Goal: Information Seeking & Learning: Learn about a topic

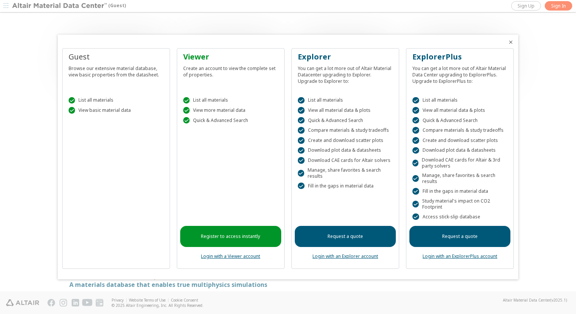
click at [562, 7] on div at bounding box center [288, 157] width 576 height 314
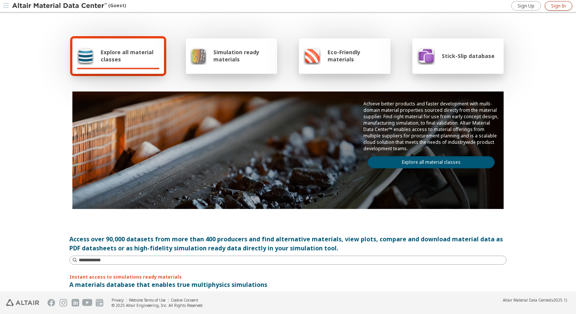
click at [555, 7] on span "Sign In" at bounding box center [558, 6] width 15 height 6
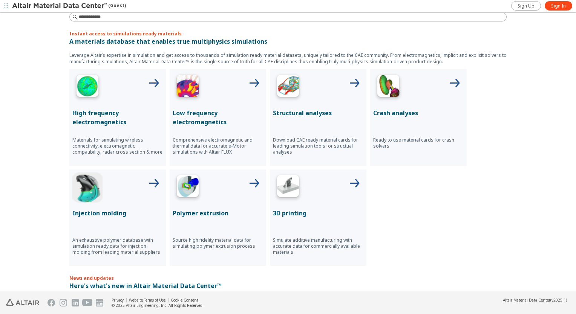
scroll to position [293, 0]
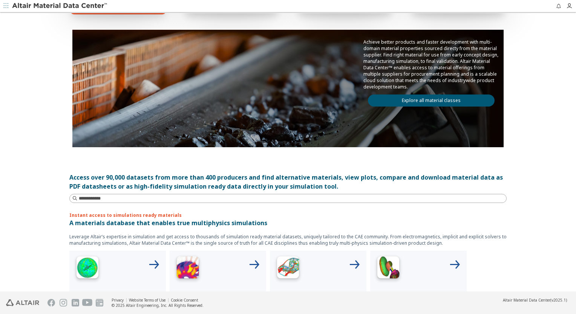
scroll to position [51, 0]
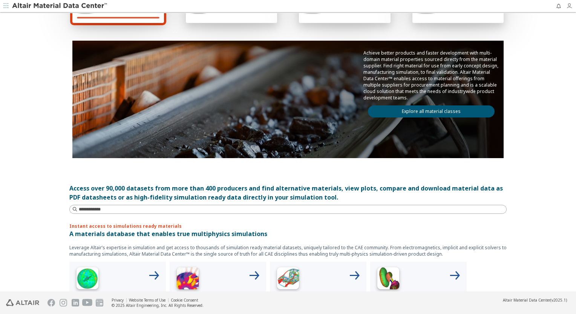
click at [569, 6] on icon "button" at bounding box center [569, 6] width 6 height 6
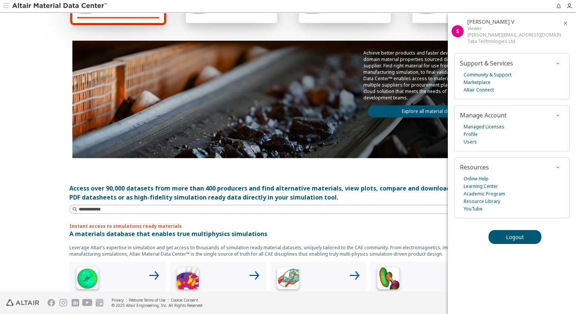
click at [39, 75] on div "Explore all material classes Simulation ready materials Eco-Friendly materials …" at bounding box center [288, 101] width 576 height 279
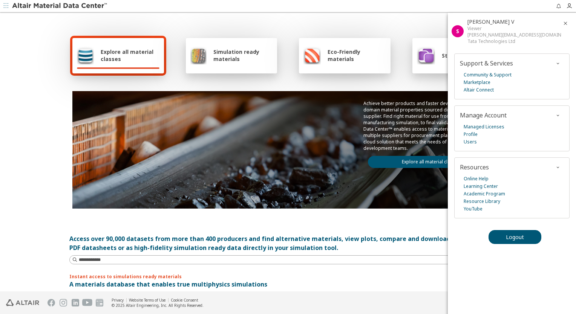
scroll to position [0, 0]
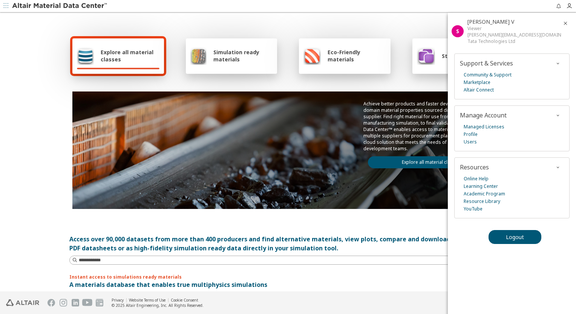
click at [191, 15] on div "Explore all material classes Simulation ready materials Eco-Friendly materials …" at bounding box center [287, 122] width 437 height 219
drag, startPoint x: 229, startPoint y: 32, endPoint x: 280, endPoint y: 23, distance: 52.5
click at [229, 32] on div "Explore all material classes Simulation ready materials Eco-Friendly materials …" at bounding box center [287, 122] width 437 height 219
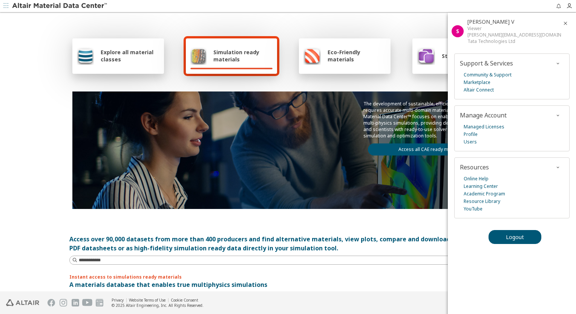
click at [566, 21] on icon "button" at bounding box center [565, 23] width 6 height 6
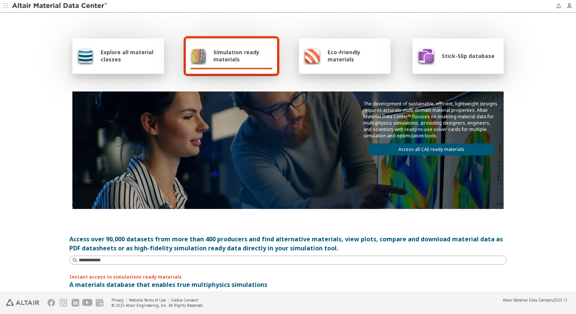
click at [193, 64] on img at bounding box center [198, 56] width 16 height 18
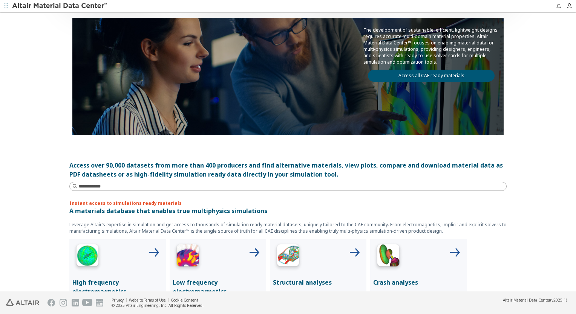
scroll to position [75, 0]
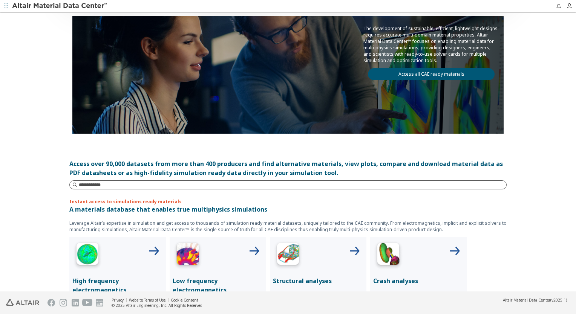
click at [140, 185] on input at bounding box center [292, 185] width 427 height 8
type input "**********"
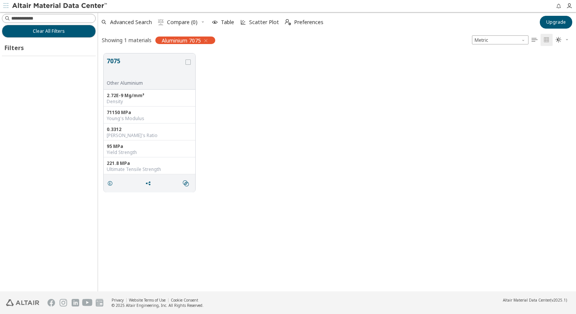
scroll to position [239, 472]
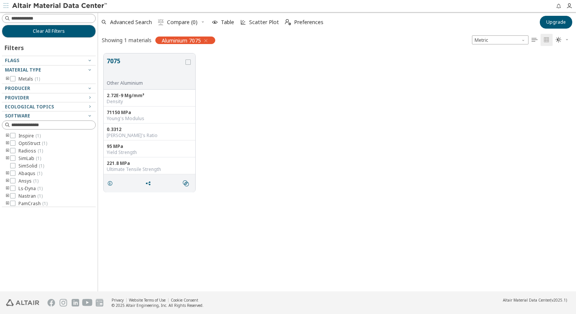
click at [207, 38] on icon "button" at bounding box center [206, 41] width 6 height 6
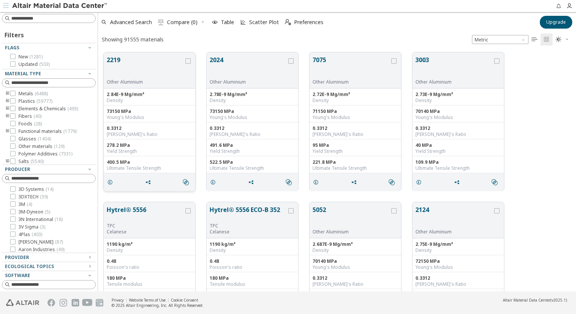
scroll to position [240, 472]
click at [38, 22] on input at bounding box center [53, 19] width 84 height 8
type input "*"
type input "*********"
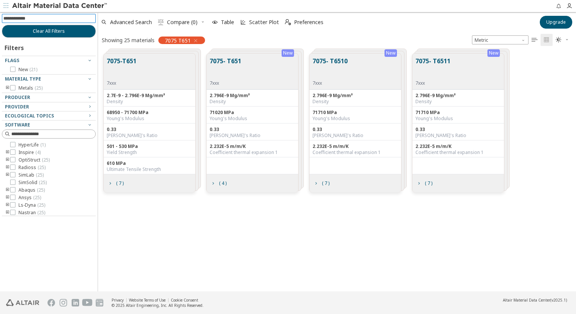
click at [140, 74] on div "7075-T651 7xxx" at bounding box center [150, 72] width 92 height 36
click at [116, 183] on span "( 7 )" at bounding box center [120, 183] width 8 height 5
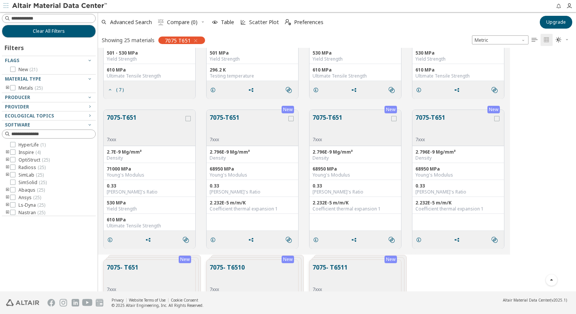
scroll to position [106, 0]
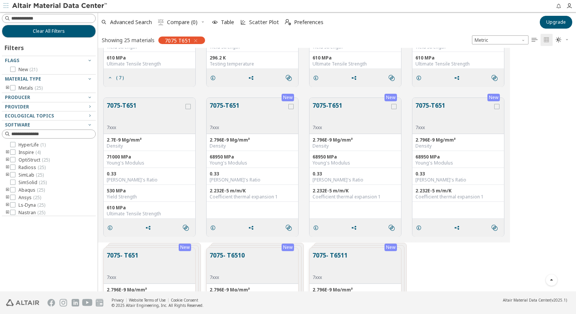
click at [117, 209] on div "610 MPa" at bounding box center [150, 208] width 86 height 6
click at [160, 116] on button "7075-T651" at bounding box center [145, 113] width 77 height 24
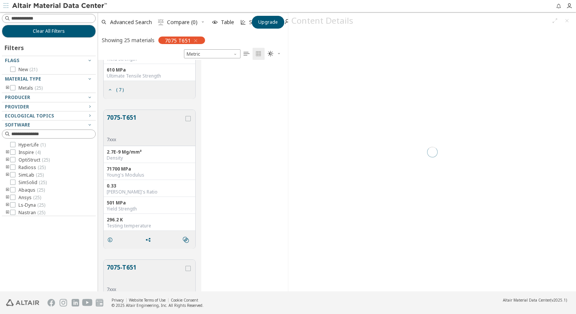
scroll to position [226, 184]
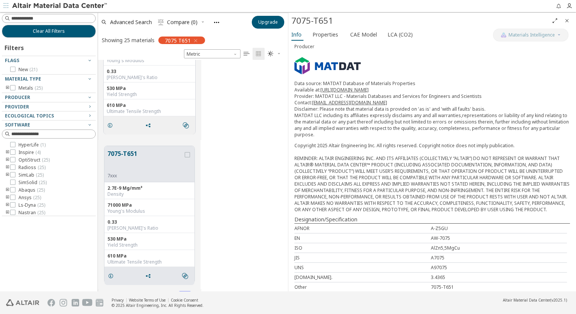
scroll to position [57, 0]
click at [568, 24] on span "Close" at bounding box center [566, 21] width 9 height 12
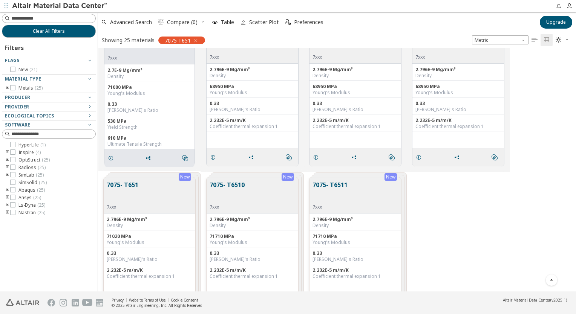
scroll to position [168, 0]
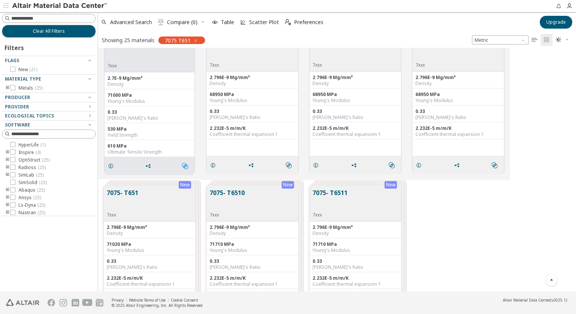
click at [185, 166] on icon "" at bounding box center [185, 166] width 6 height 6
click at [146, 165] on icon "grid" at bounding box center [148, 166] width 6 height 6
click at [113, 145] on div "610 MPa" at bounding box center [149, 146] width 84 height 6
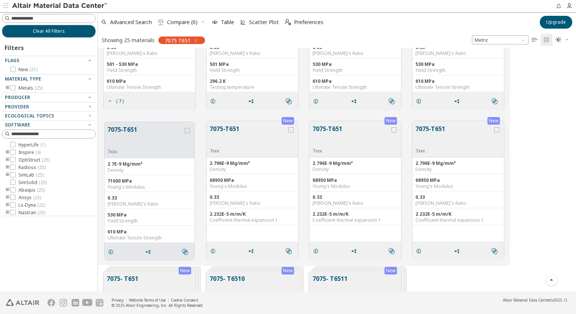
scroll to position [88, 0]
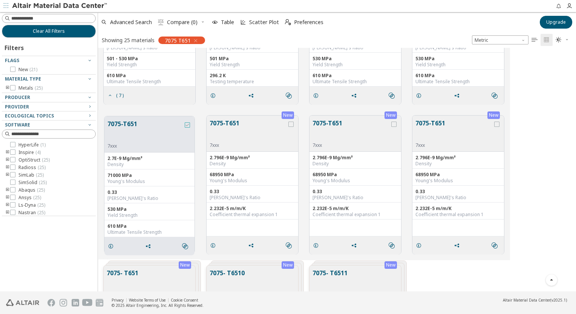
click at [190, 124] on label "grid" at bounding box center [188, 124] width 7 height 5
click at [189, 124] on icon "grid" at bounding box center [187, 124] width 5 height 5
click at [254, 21] on span "Scatter Plot" at bounding box center [264, 22] width 30 height 5
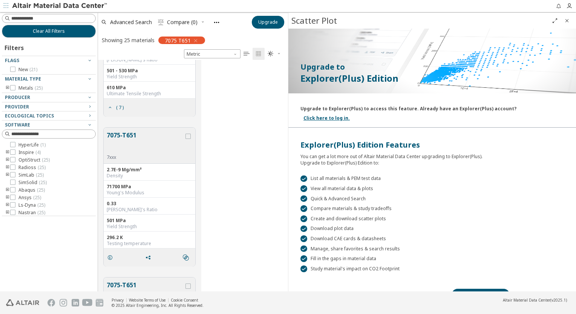
scroll to position [34, 0]
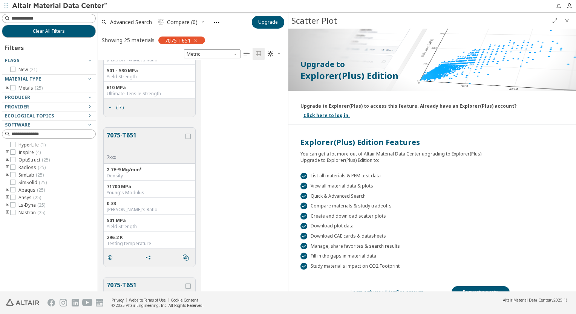
click at [395, 289] on link "Login with your AltairOne account" at bounding box center [386, 292] width 72 height 6
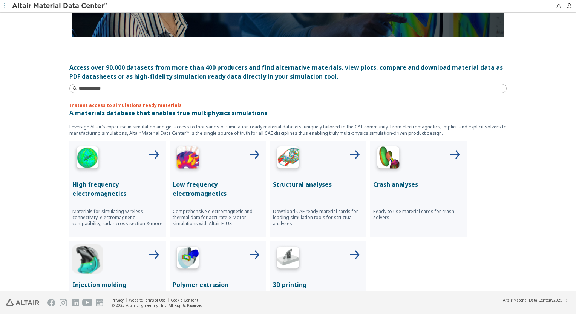
scroll to position [163, 0]
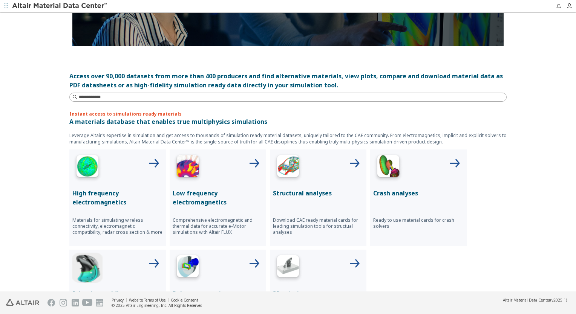
click at [301, 170] on div at bounding box center [318, 168] width 90 height 30
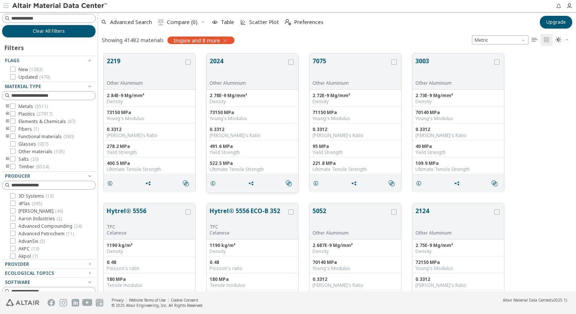
click at [223, 164] on div "522.5 MPa" at bounding box center [253, 164] width 86 height 6
click at [220, 60] on button "2024" at bounding box center [248, 69] width 77 height 24
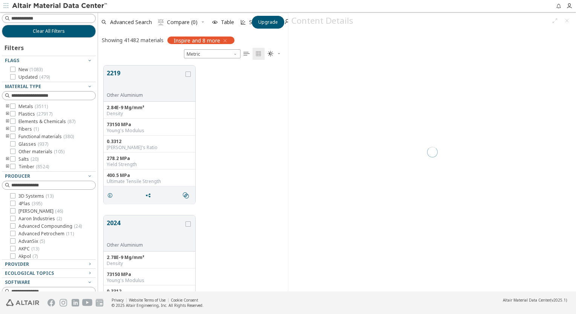
scroll to position [226, 184]
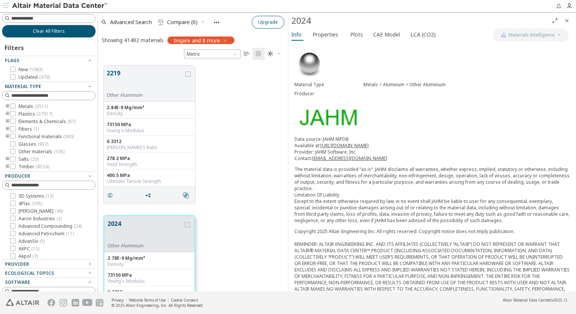
click at [270, 22] on span "Upgrade" at bounding box center [268, 22] width 20 height 6
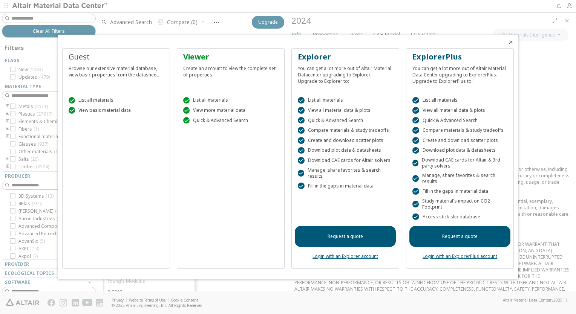
click at [344, 241] on link "Request a quote" at bounding box center [345, 236] width 101 height 21
